Goal: Entertainment & Leisure: Consume media (video, audio)

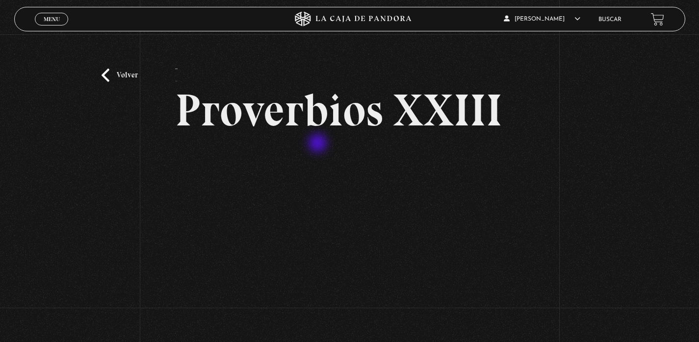
scroll to position [34, 0]
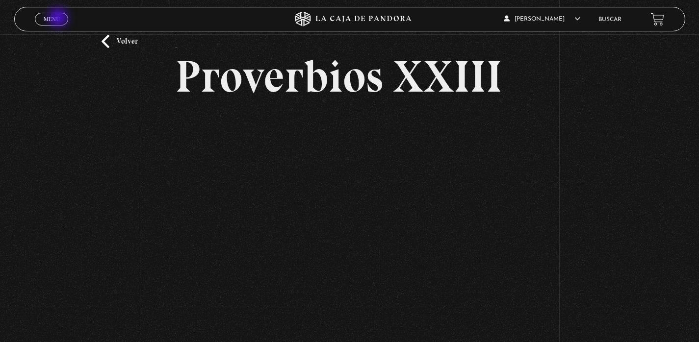
click at [58, 18] on span "Menu" at bounding box center [52, 19] width 16 height 6
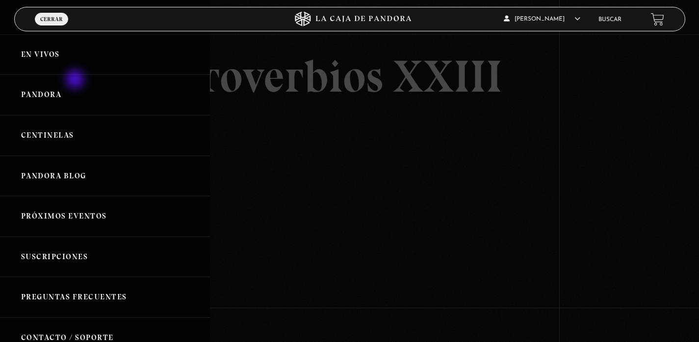
click at [79, 93] on link "Pandora" at bounding box center [105, 95] width 210 height 41
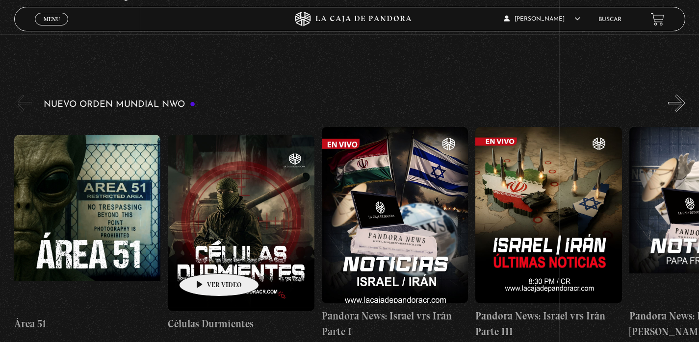
scroll to position [193, 0]
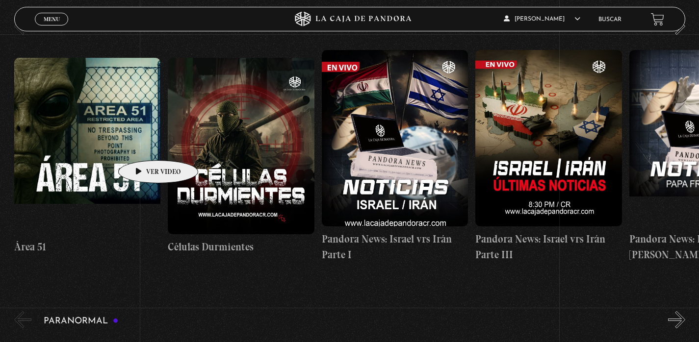
click at [143, 146] on figure at bounding box center [87, 146] width 147 height 177
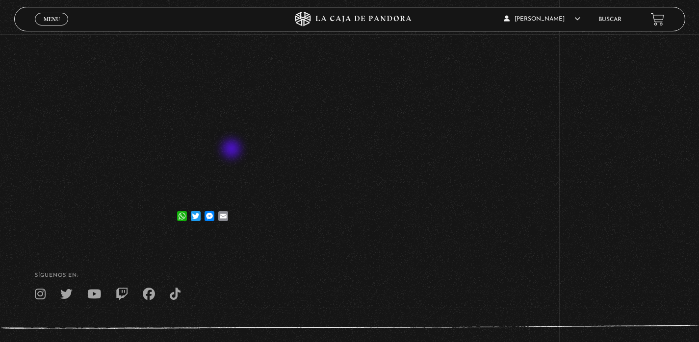
scroll to position [189, 0]
